Goal: Navigation & Orientation: Find specific page/section

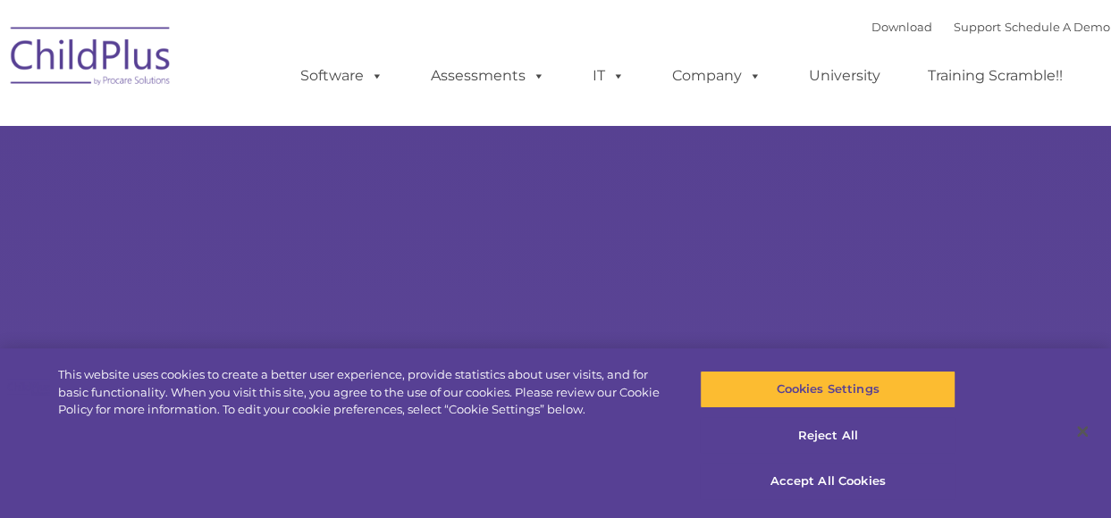
select select "MEDIUM"
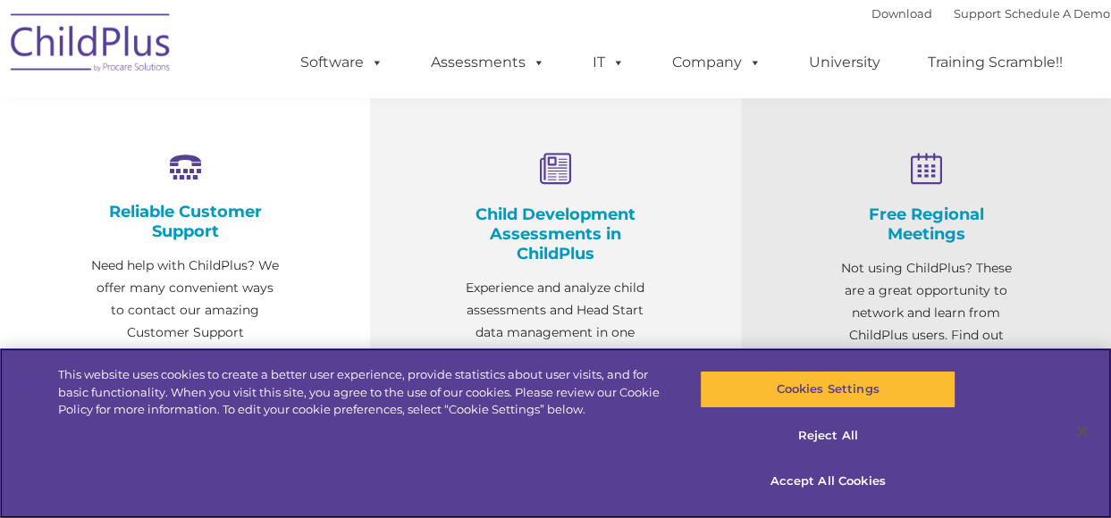
scroll to position [652, 0]
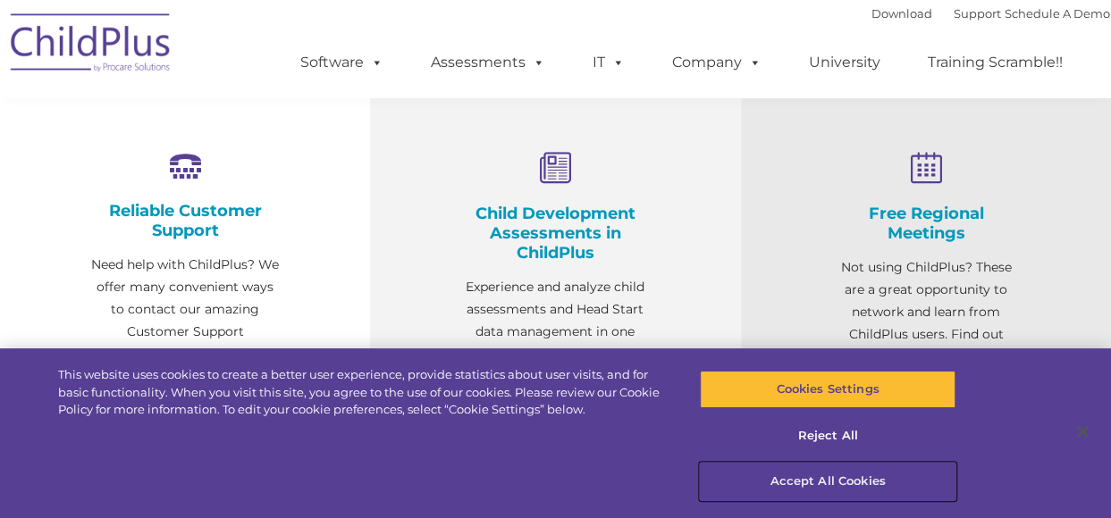
click at [803, 480] on button "Accept All Cookies" at bounding box center [828, 482] width 256 height 38
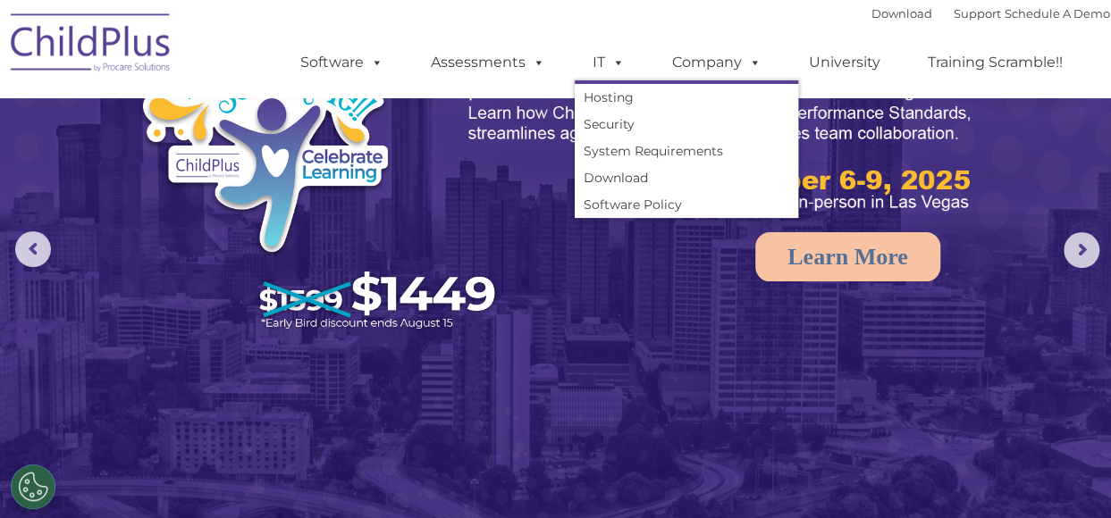
scroll to position [0, 0]
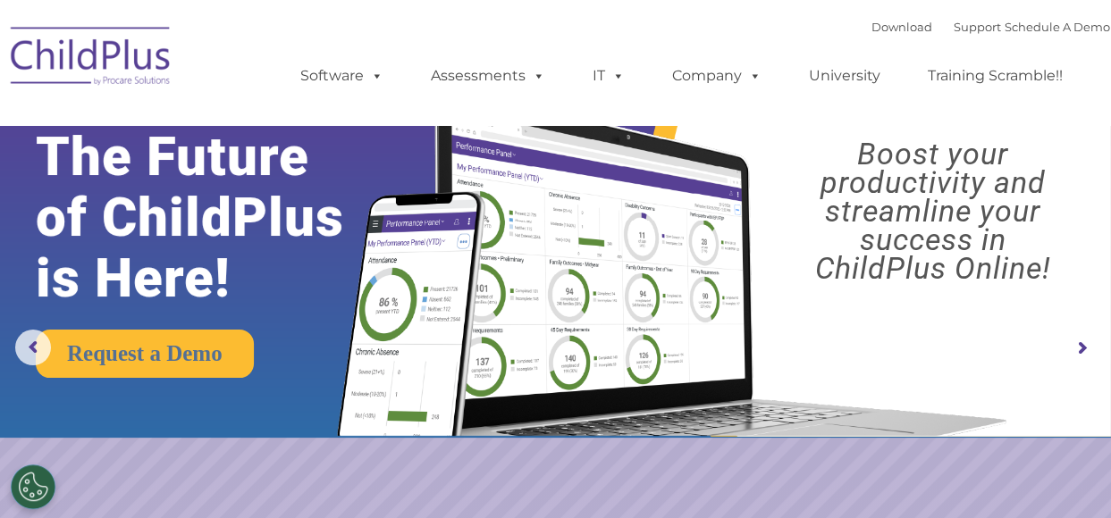
click at [30, 34] on img at bounding box center [91, 58] width 179 height 89
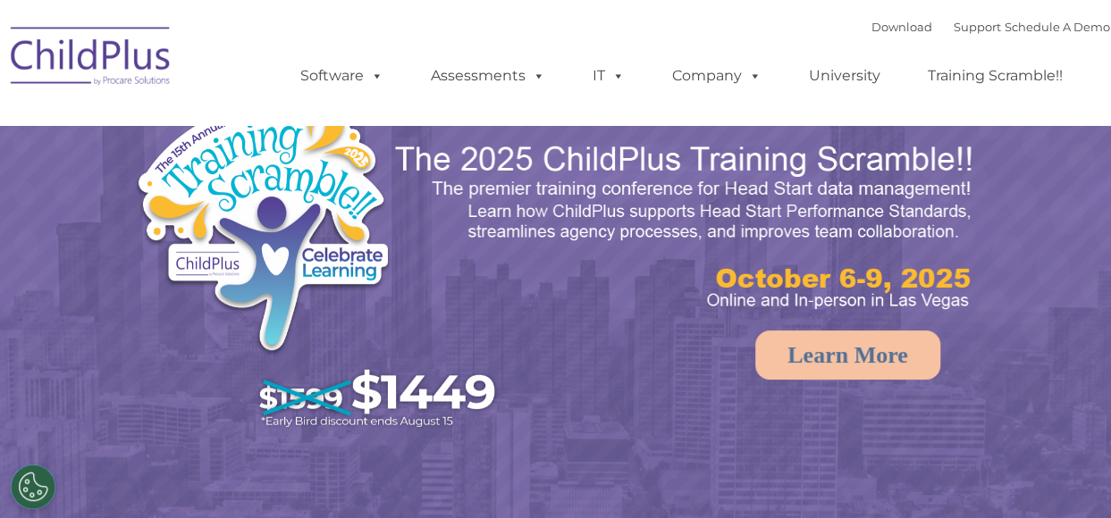
select select "MEDIUM"
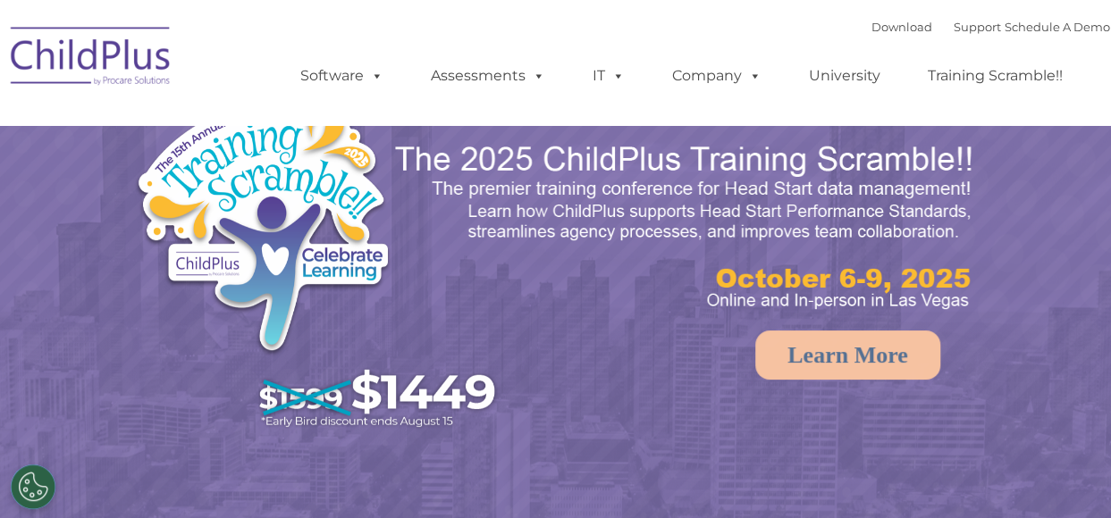
select select "MEDIUM"
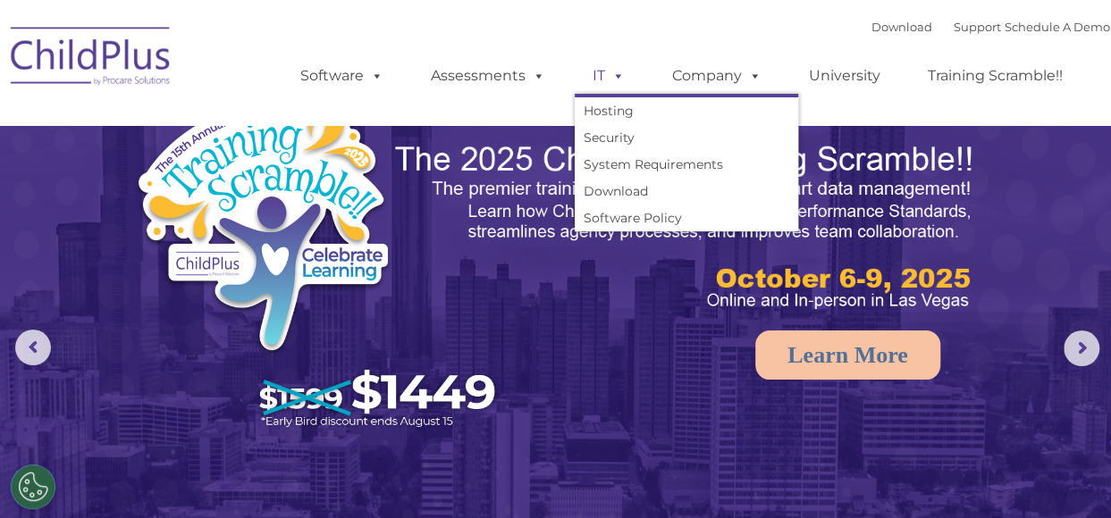
click at [611, 81] on span at bounding box center [615, 75] width 20 height 17
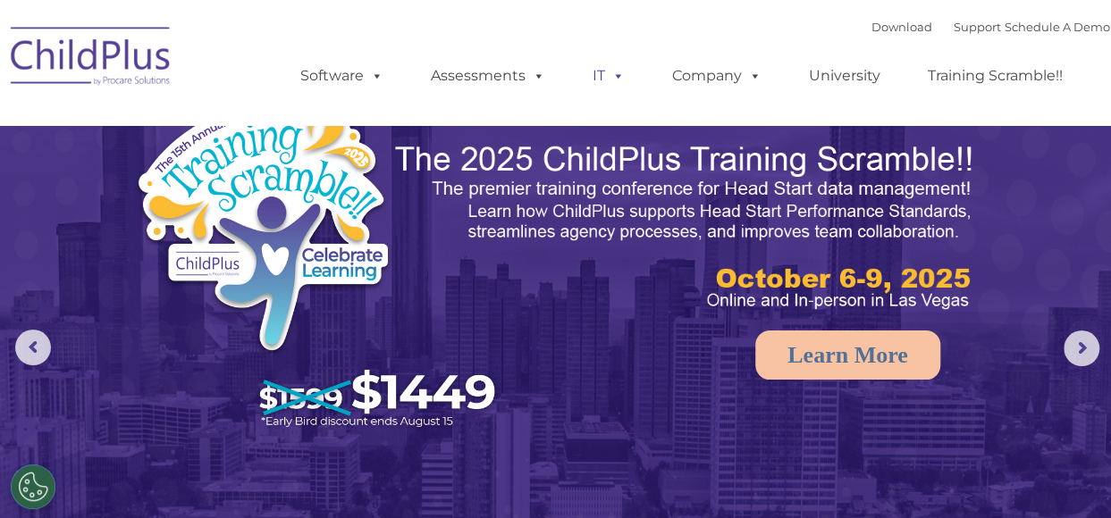
click at [615, 80] on span at bounding box center [615, 75] width 20 height 17
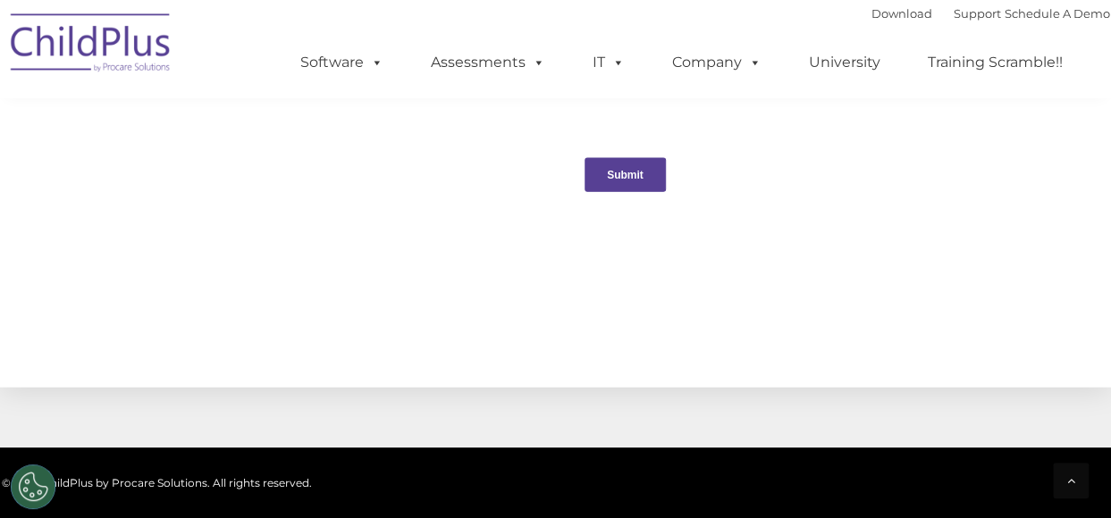
scroll to position [1899, 0]
click at [372, 58] on span at bounding box center [374, 62] width 20 height 17
click at [367, 71] on span at bounding box center [374, 62] width 20 height 17
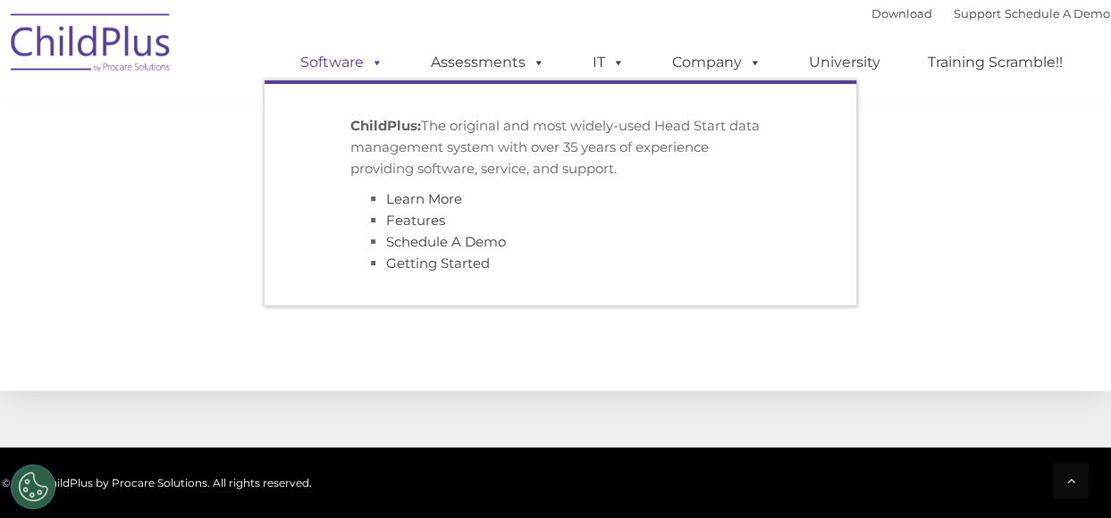
click at [373, 68] on span at bounding box center [374, 62] width 20 height 17
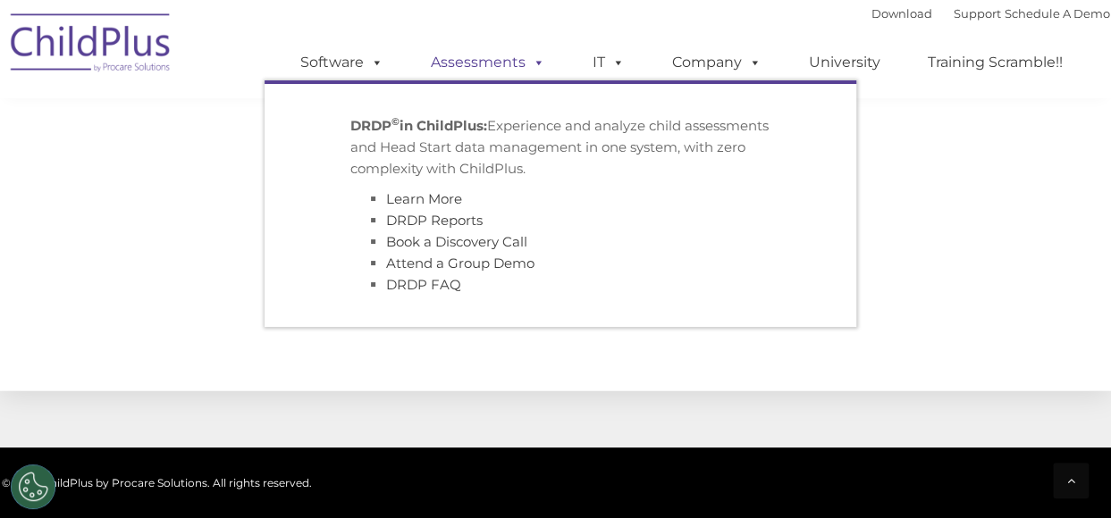
click at [529, 57] on span at bounding box center [535, 62] width 20 height 17
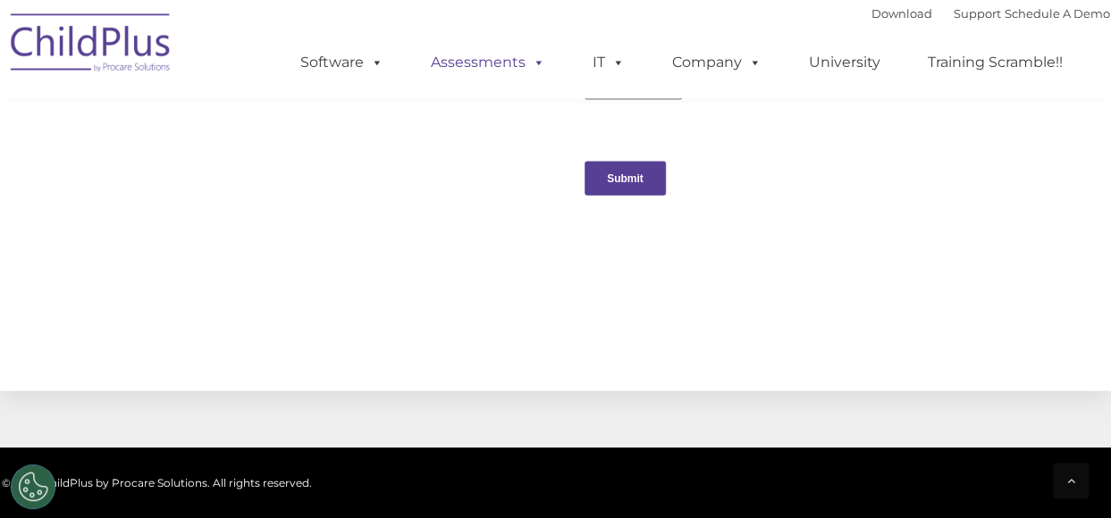
click at [521, 61] on link "Assessments" at bounding box center [488, 63] width 150 height 36
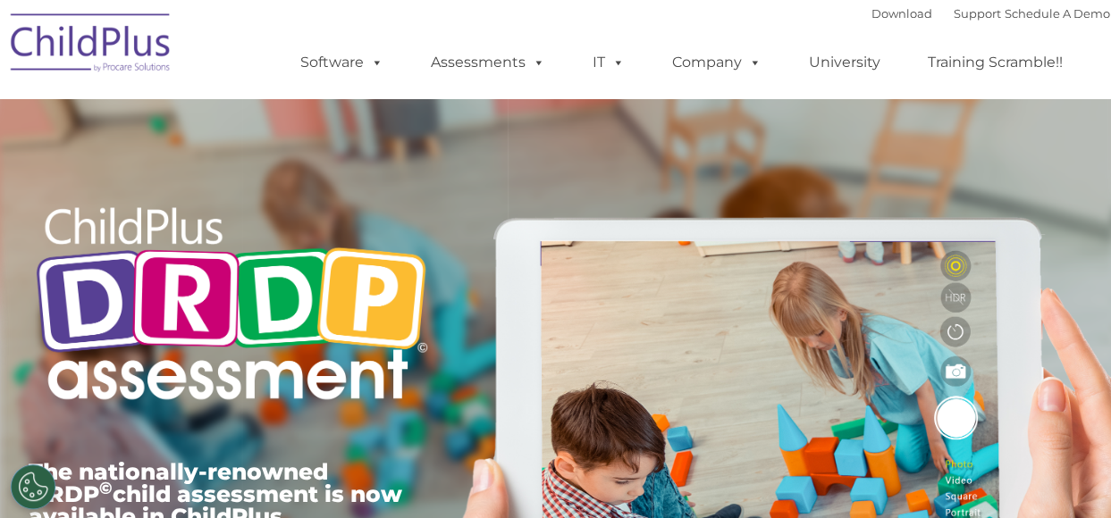
type input ""
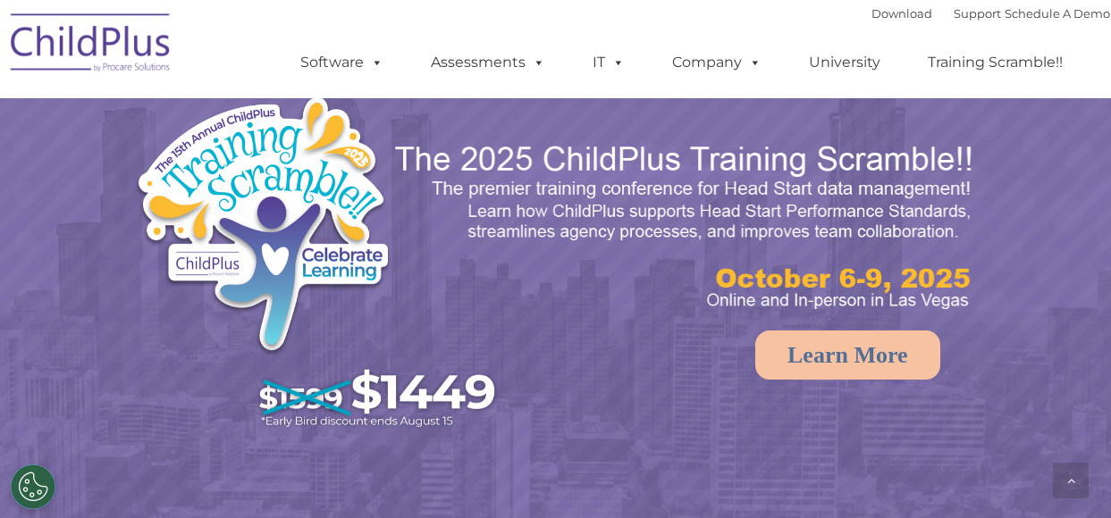
scroll to position [1899, 0]
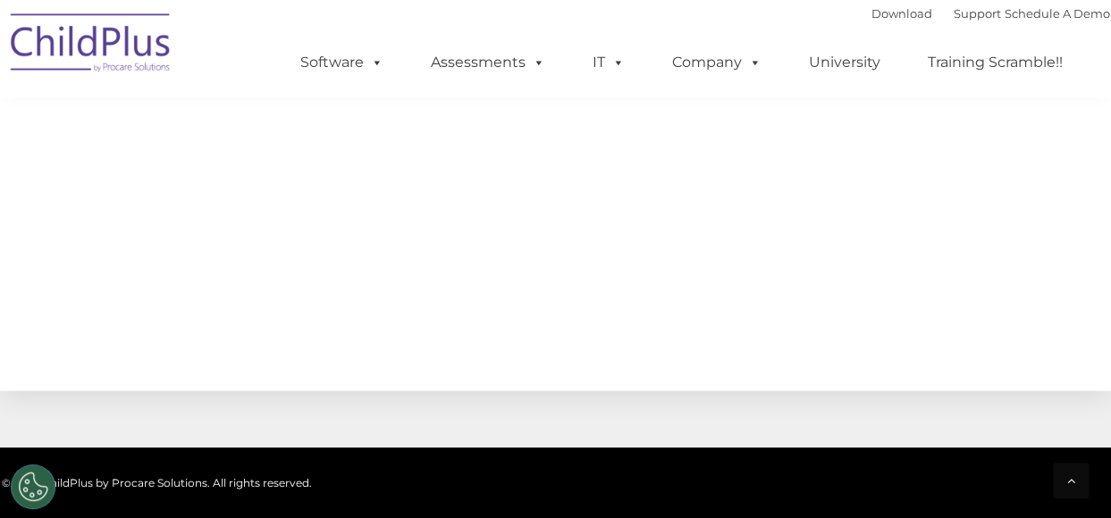
select select "MEDIUM"
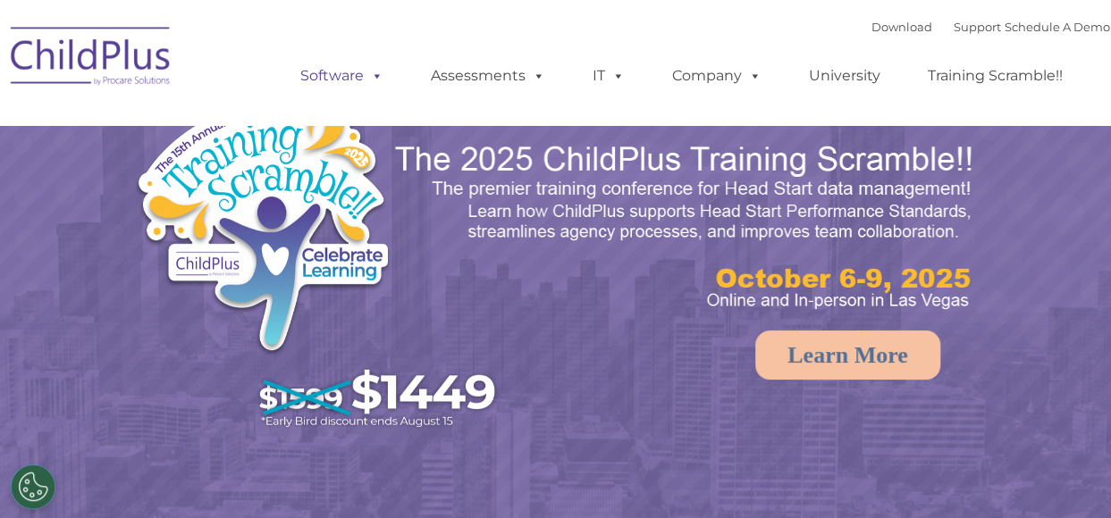
select select "MEDIUM"
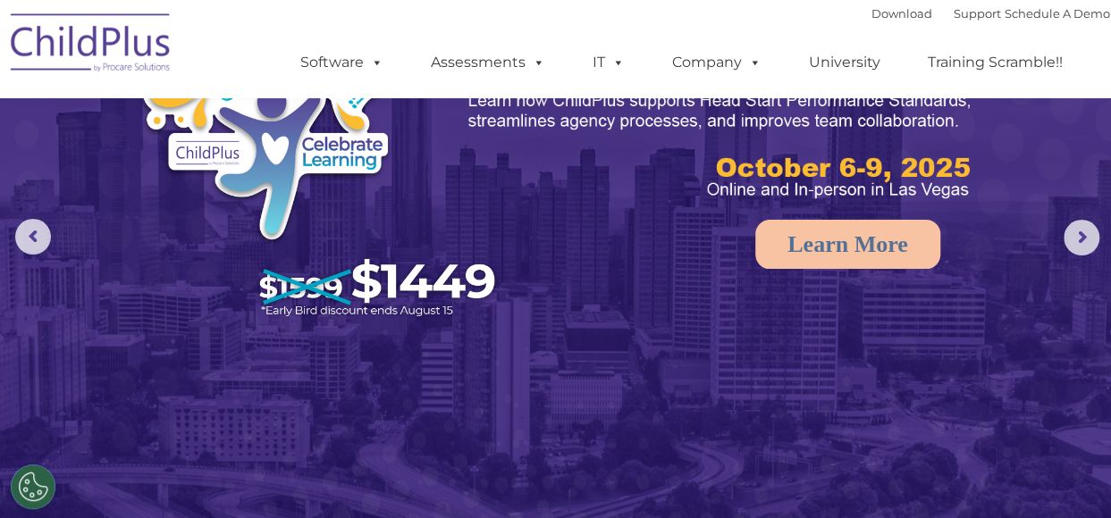
scroll to position [110, 0]
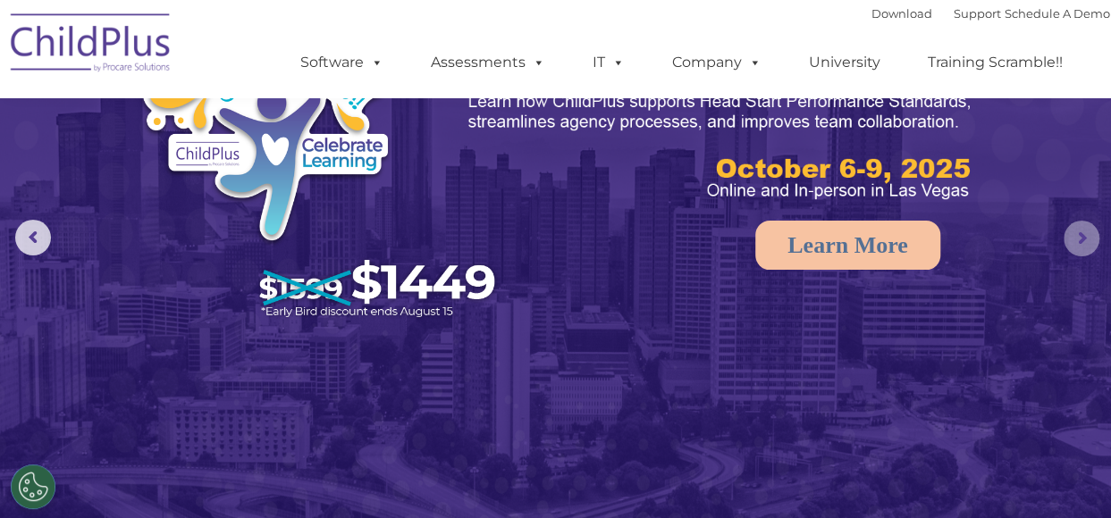
click at [1088, 231] on rs-arrow at bounding box center [1081, 239] width 36 height 36
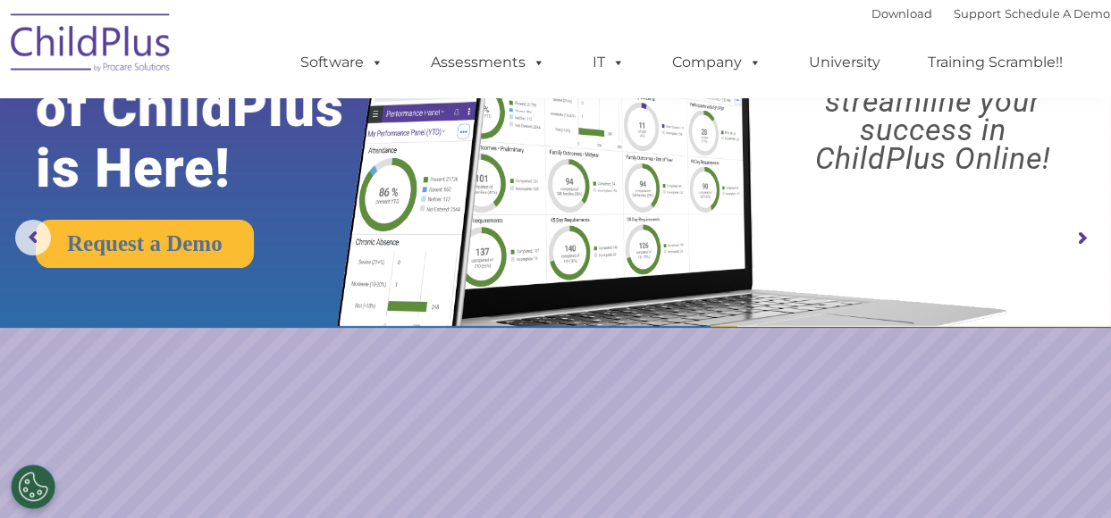
click at [1088, 231] on rs-arrow at bounding box center [1081, 239] width 36 height 36
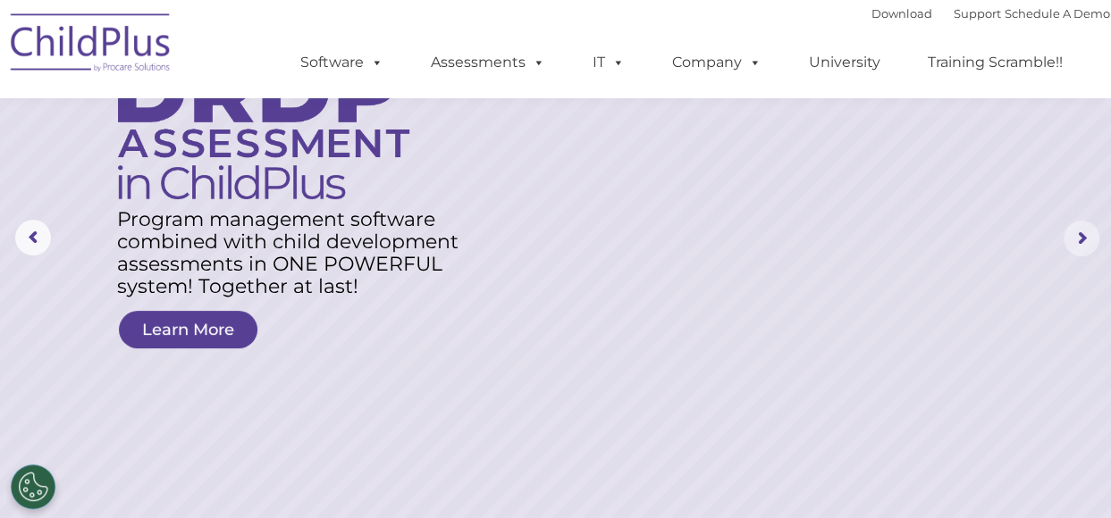
click at [1088, 231] on rs-arrow at bounding box center [1081, 239] width 36 height 36
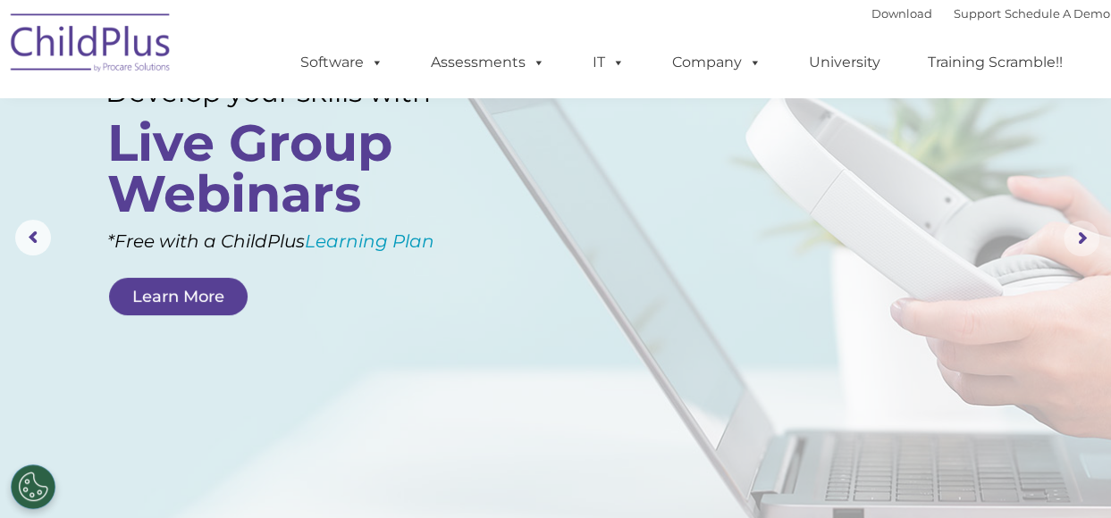
click at [1088, 231] on rs-arrow at bounding box center [1081, 239] width 36 height 36
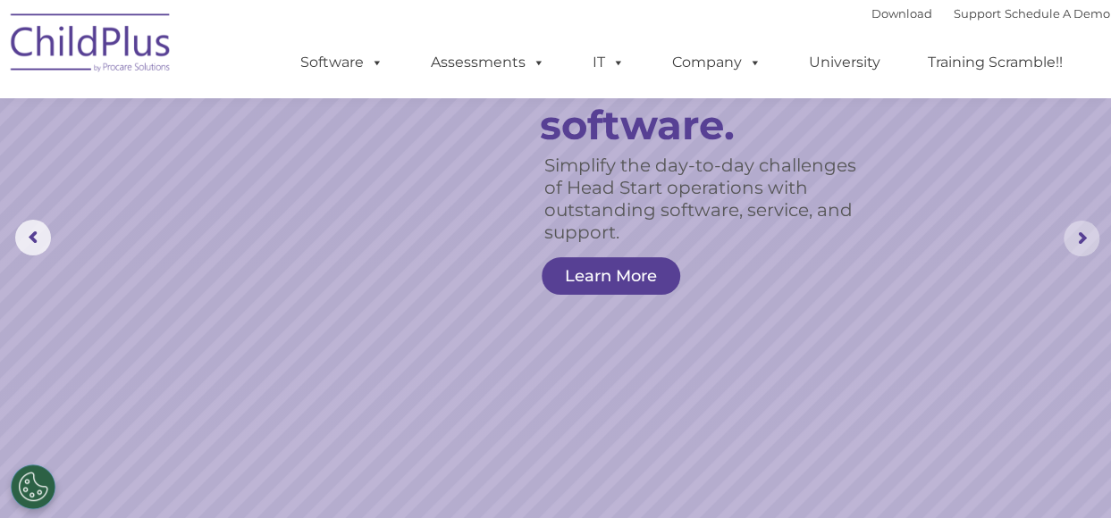
click at [1088, 231] on rs-arrow at bounding box center [1081, 239] width 36 height 36
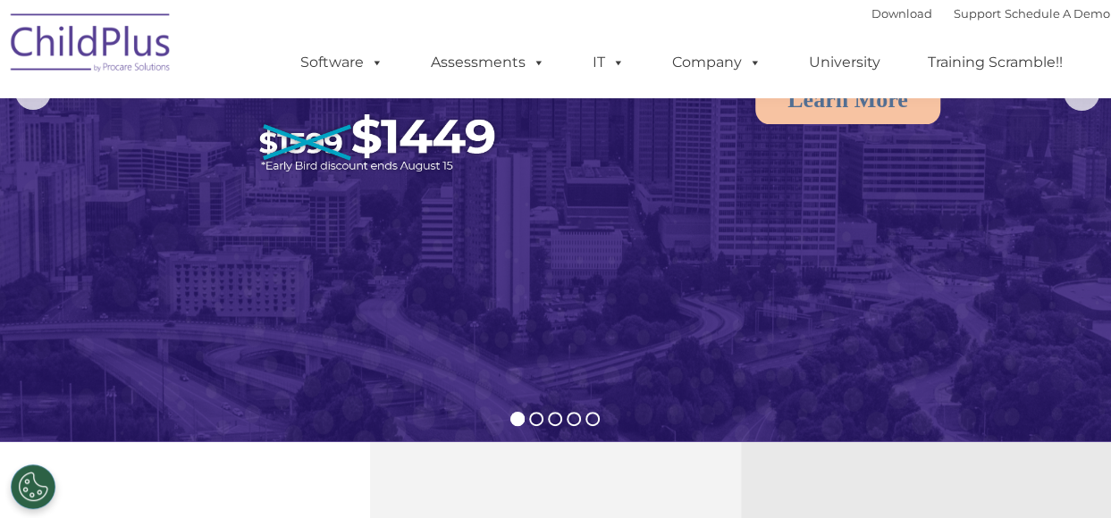
scroll to position [251, 0]
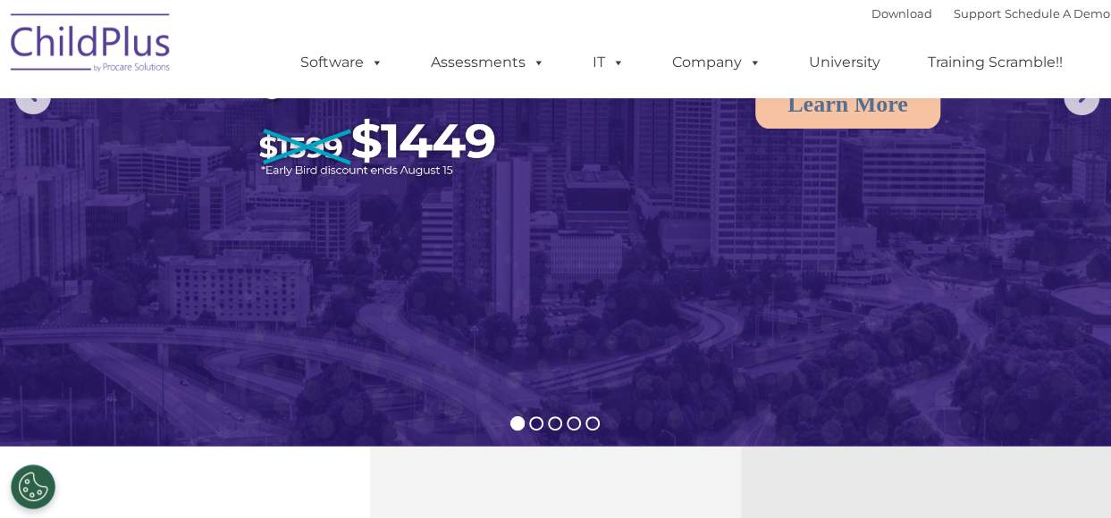
click at [282, 0] on div "Download Support | Schedule A Demo  MENU MENU Software ChildPlus: The original…" at bounding box center [686, 49] width 845 height 98
